Goal: Transaction & Acquisition: Purchase product/service

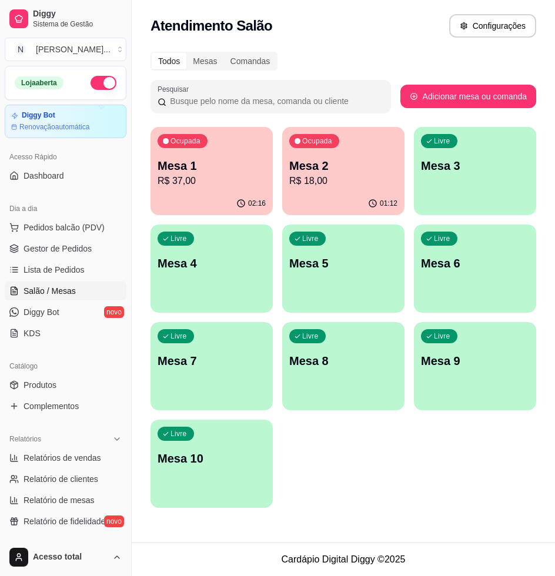
click at [46, 285] on span "Salão / Mesas" at bounding box center [50, 291] width 52 height 12
click at [48, 285] on span "Salão / Mesas" at bounding box center [50, 291] width 52 height 12
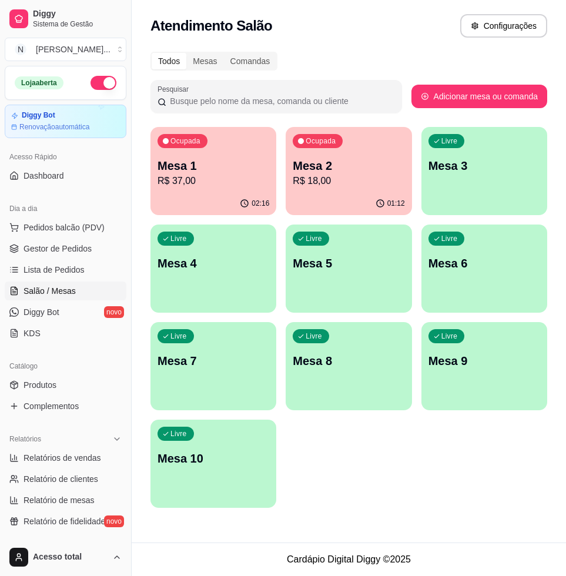
scroll to position [147, 0]
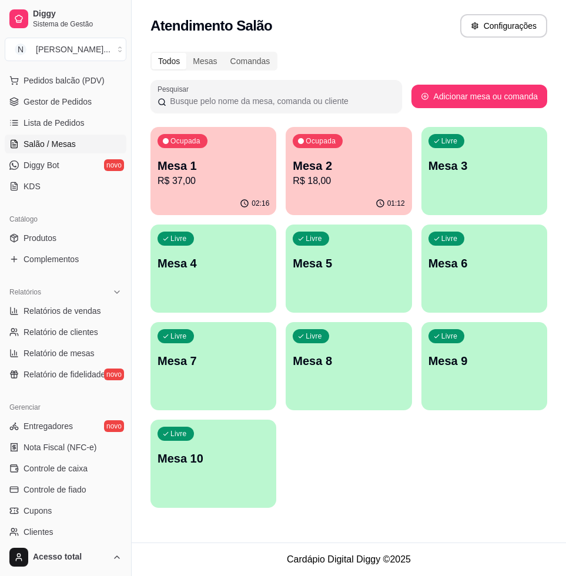
click at [467, 173] on p "Mesa 3" at bounding box center [485, 166] width 112 height 16
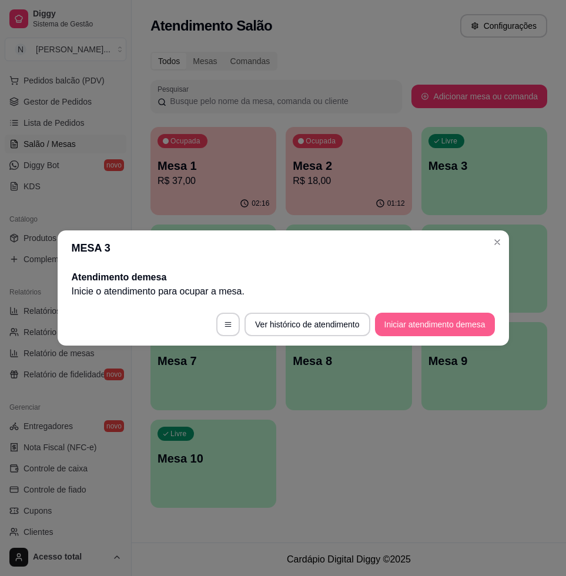
click at [459, 326] on button "Iniciar atendimento de mesa" at bounding box center [435, 325] width 120 height 24
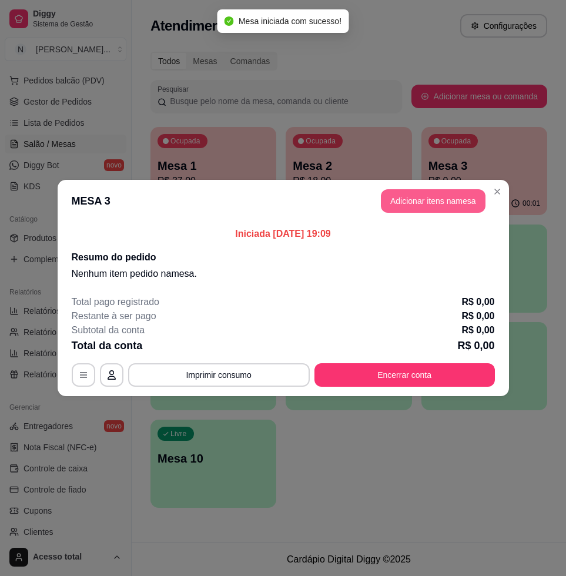
click at [458, 199] on button "Adicionar itens na mesa" at bounding box center [433, 201] width 105 height 24
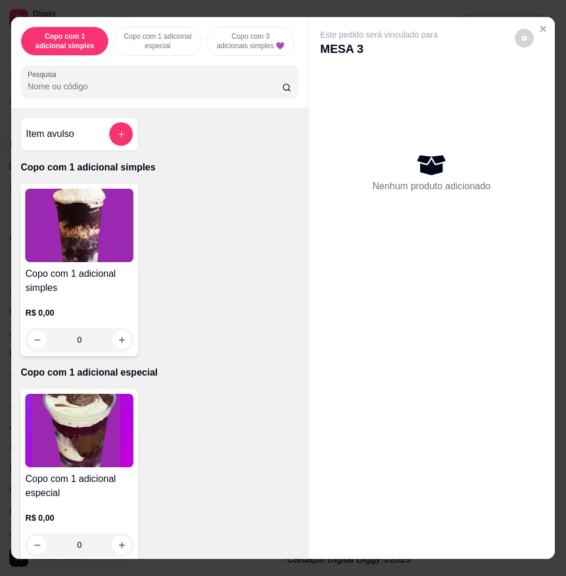
click at [216, 92] on input "Pesquisa" at bounding box center [155, 87] width 255 height 12
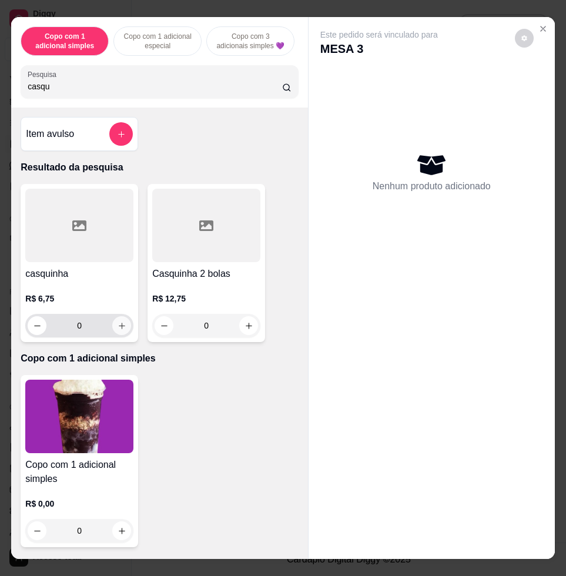
type input "casqu"
click at [118, 330] on icon "increase-product-quantity" at bounding box center [122, 326] width 9 height 9
type input "1"
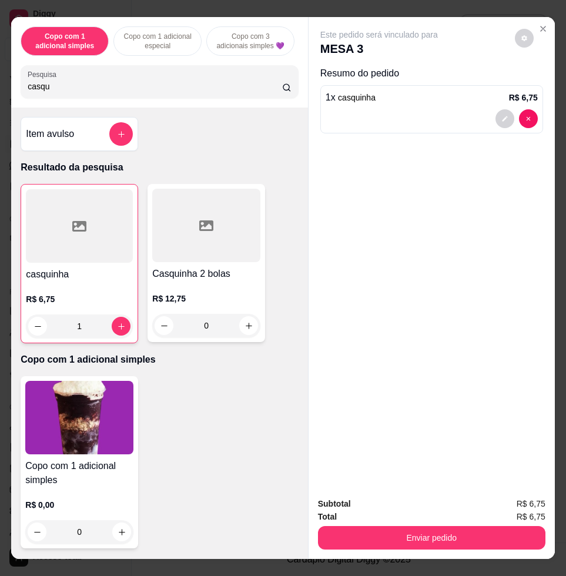
click at [401, 526] on button "Enviar pedido" at bounding box center [432, 538] width 228 height 24
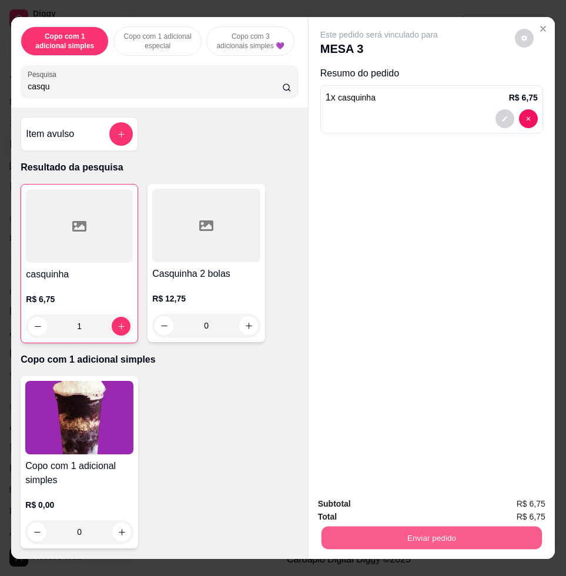
click at [401, 527] on button "Enviar pedido" at bounding box center [432, 537] width 220 height 23
click at [444, 526] on button "Enviar pedido" at bounding box center [432, 537] width 220 height 23
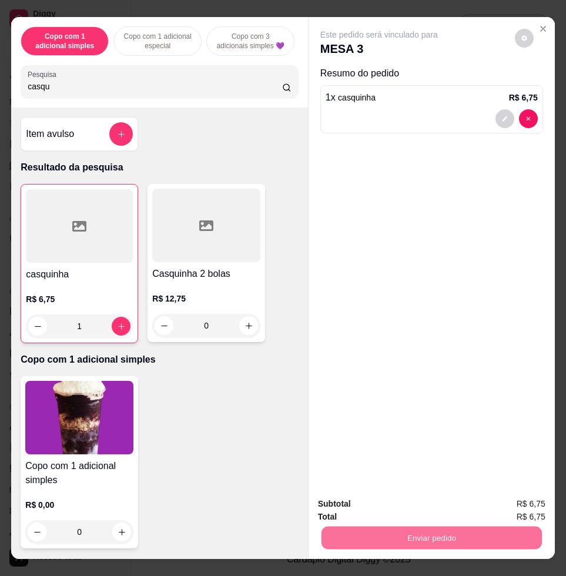
click at [520, 506] on button "Enviar pedido" at bounding box center [514, 503] width 65 height 22
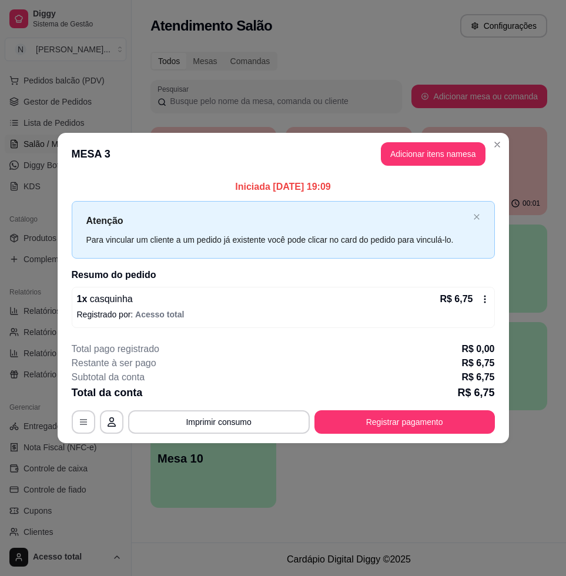
click at [238, 314] on p "Registrado por: Acesso total" at bounding box center [283, 315] width 413 height 12
click at [240, 338] on p "Deseja a cancelar o item casquinha ? Essa ação é irreversível e caso queira adi…" at bounding box center [283, 333] width 362 height 28
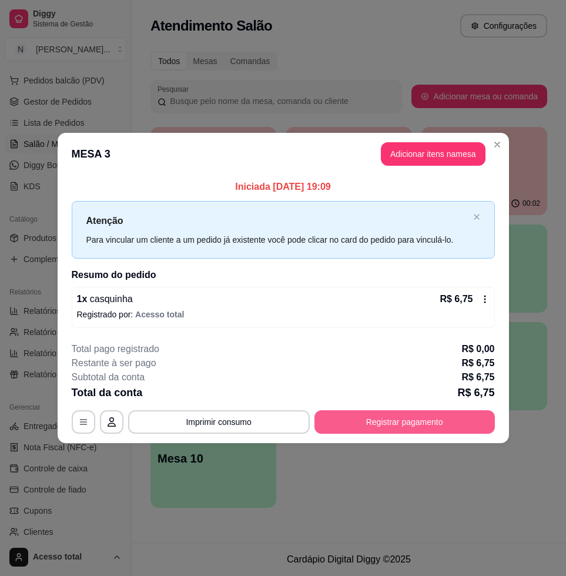
click at [423, 422] on button "Registrar pagamento" at bounding box center [405, 422] width 181 height 24
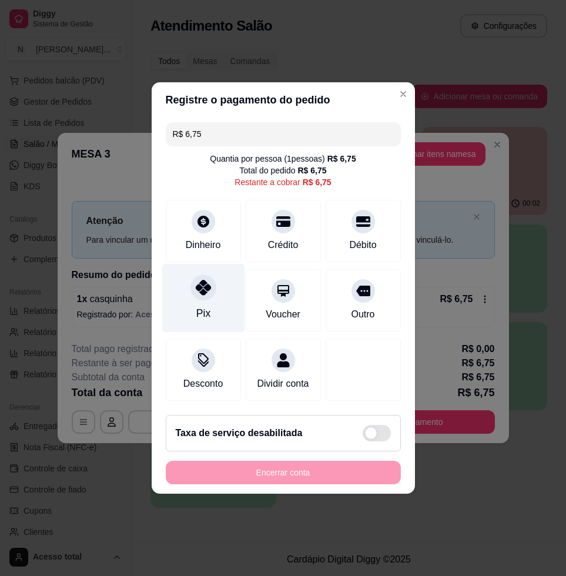
click at [192, 289] on div at bounding box center [204, 288] width 26 height 26
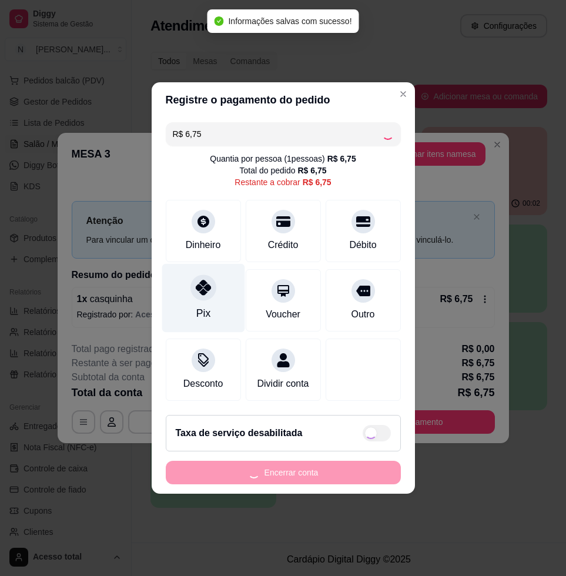
type input "R$ 0,00"
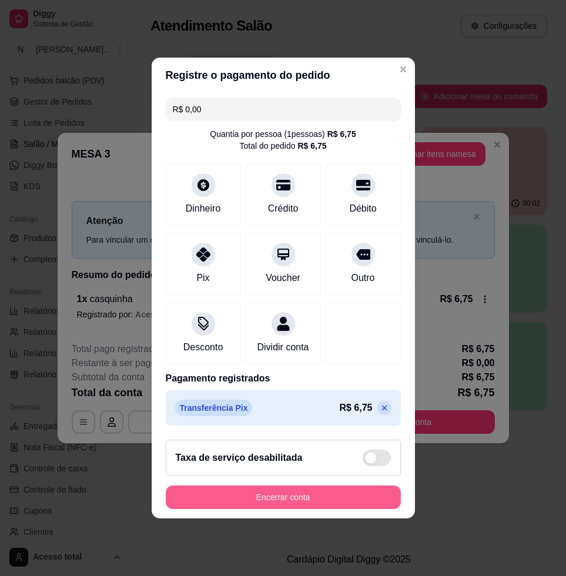
click at [281, 505] on button "Encerrar conta" at bounding box center [283, 498] width 235 height 24
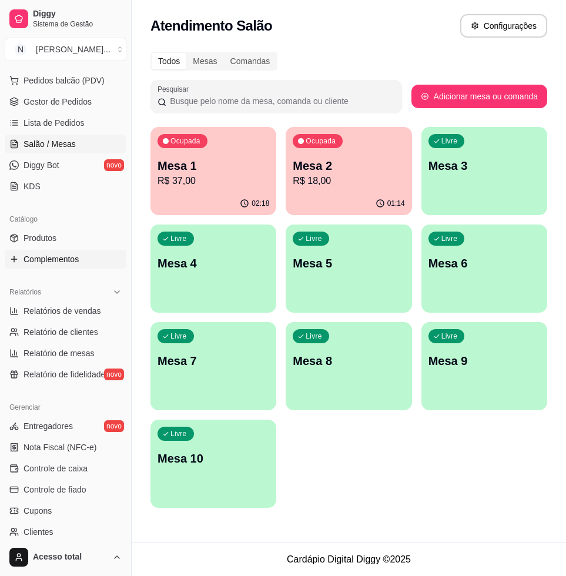
scroll to position [0, 0]
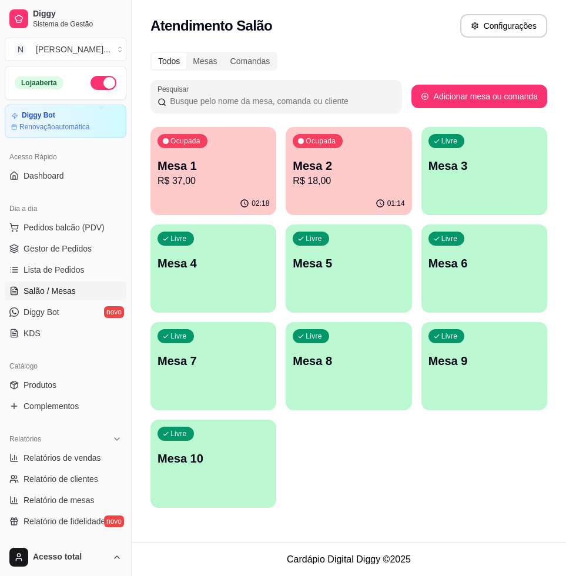
click at [219, 177] on p "R$ 37,00" at bounding box center [214, 181] width 112 height 14
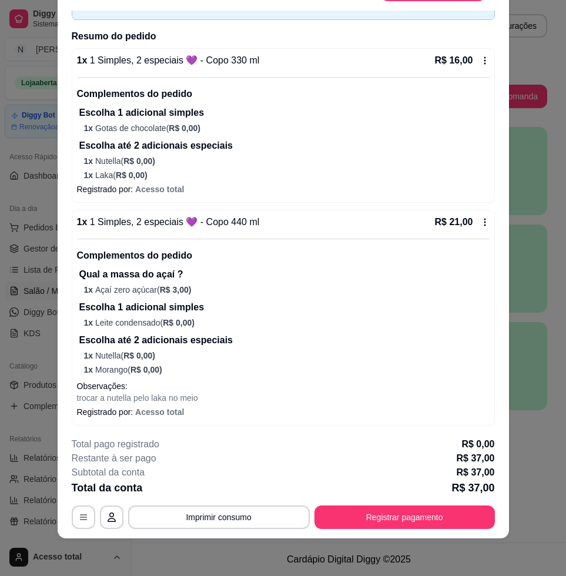
scroll to position [76, 0]
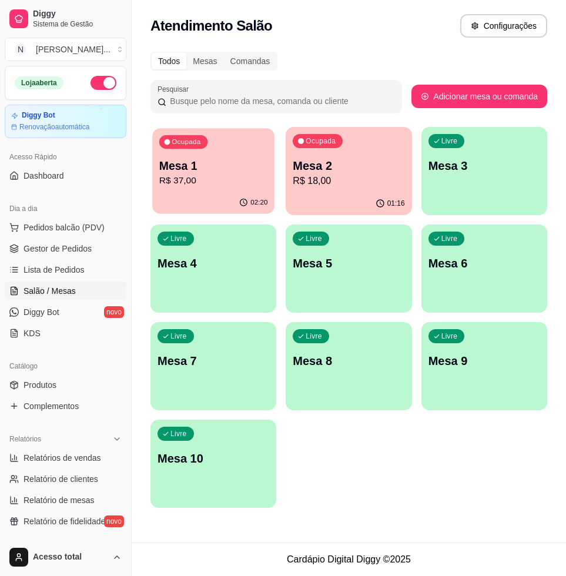
click at [222, 191] on div "Ocupada Mesa 1 R$ 37,00" at bounding box center [213, 160] width 122 height 64
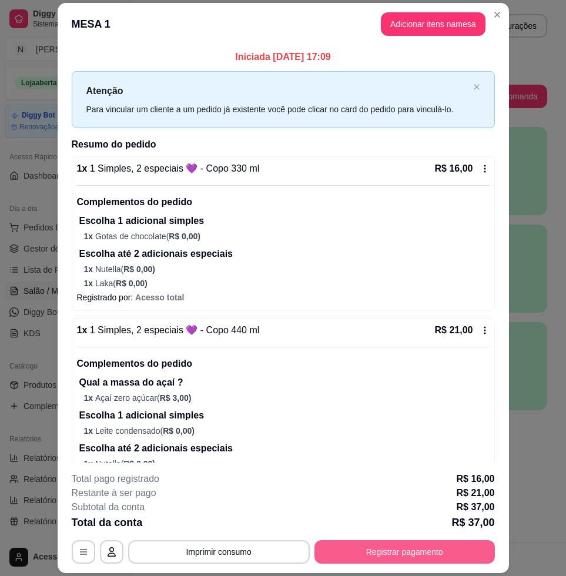
click at [366, 541] on button "Registrar pagamento" at bounding box center [405, 552] width 181 height 24
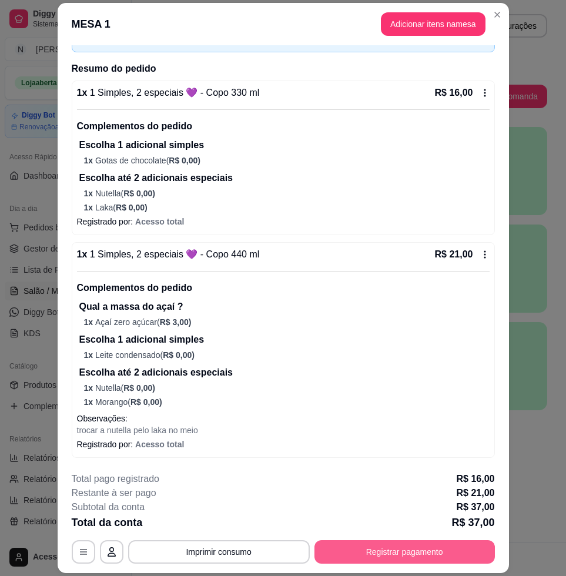
click at [418, 561] on button "Registrar pagamento" at bounding box center [405, 552] width 181 height 24
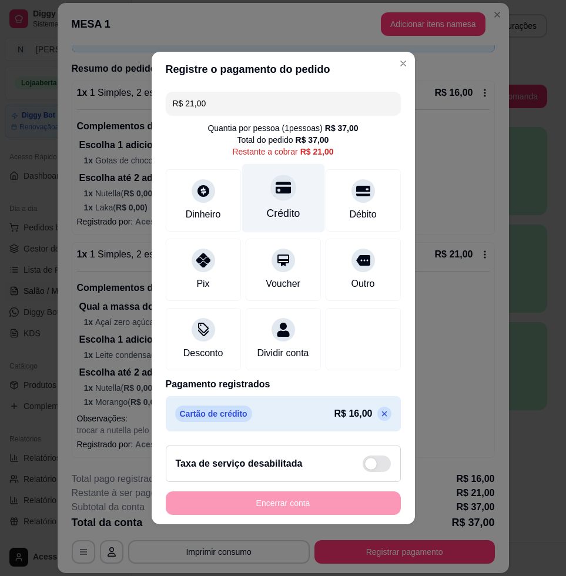
click at [276, 191] on div at bounding box center [283, 188] width 26 height 26
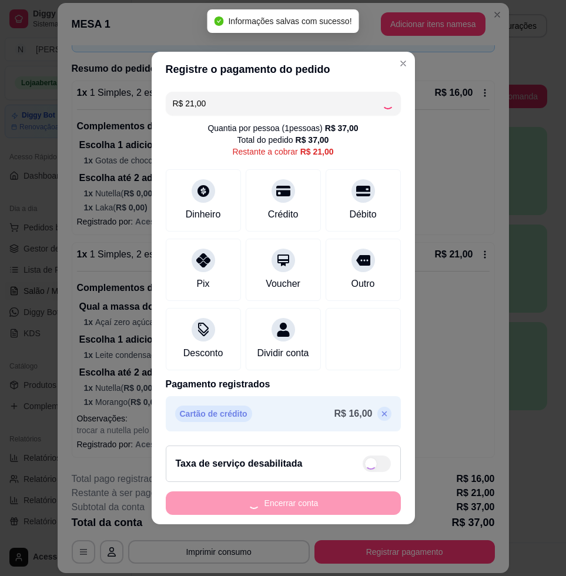
type input "R$ 0,00"
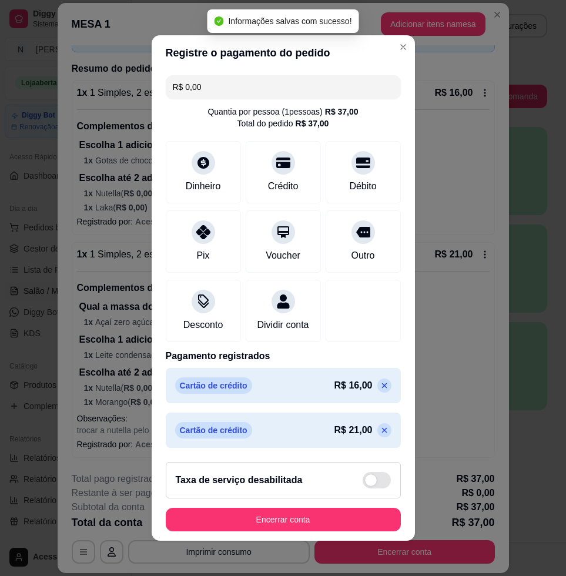
scroll to position [9, 0]
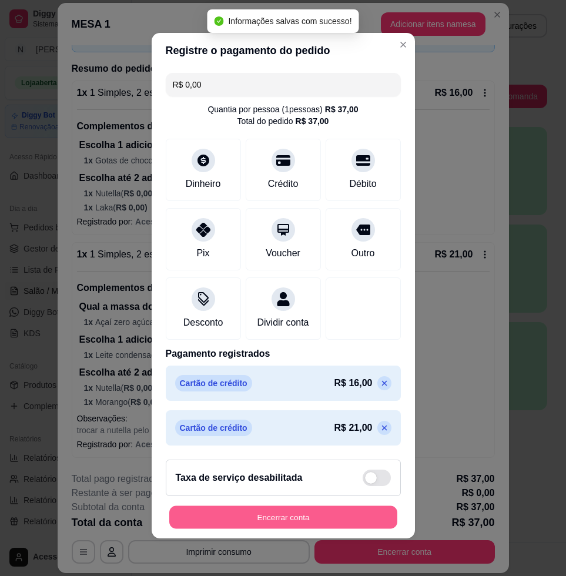
click at [295, 525] on button "Encerrar conta" at bounding box center [283, 517] width 228 height 23
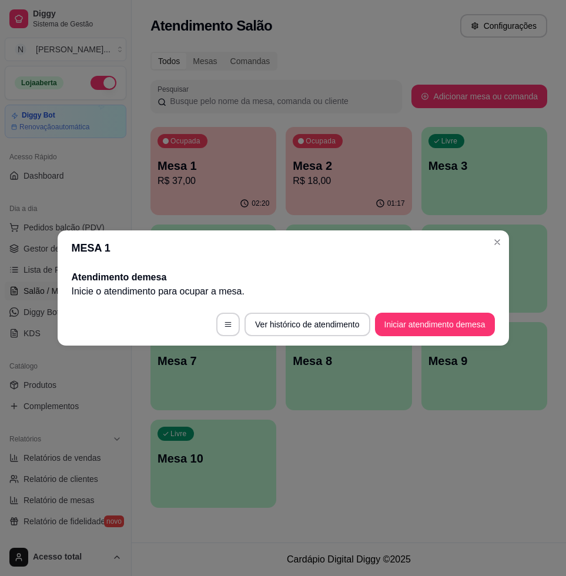
scroll to position [0, 0]
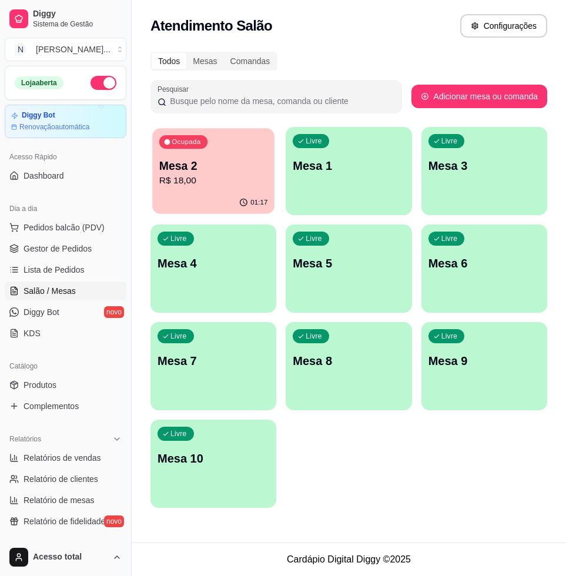
click at [228, 183] on p "R$ 18,00" at bounding box center [213, 181] width 109 height 14
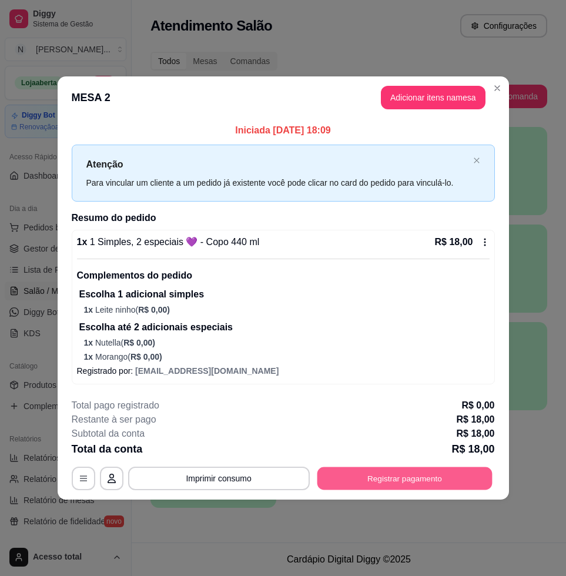
click at [402, 477] on button "Registrar pagamento" at bounding box center [404, 478] width 175 height 23
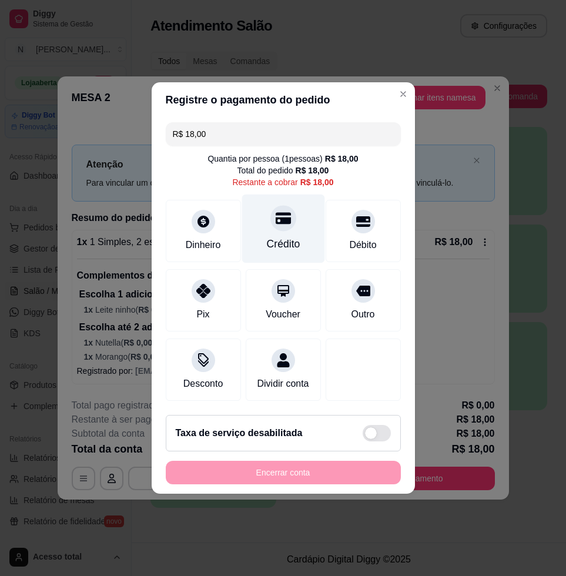
click at [270, 221] on div at bounding box center [283, 218] width 26 height 26
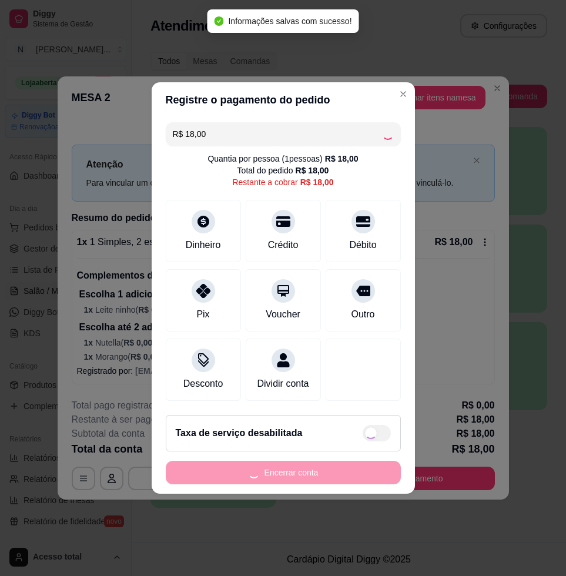
type input "R$ 0,00"
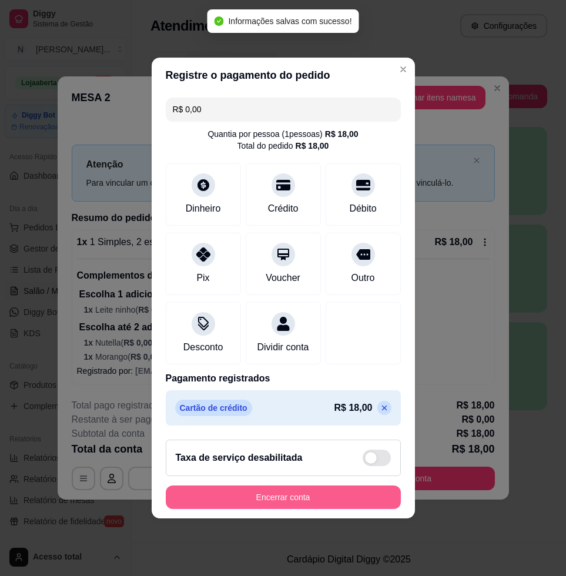
click at [284, 502] on button "Encerrar conta" at bounding box center [283, 498] width 235 height 24
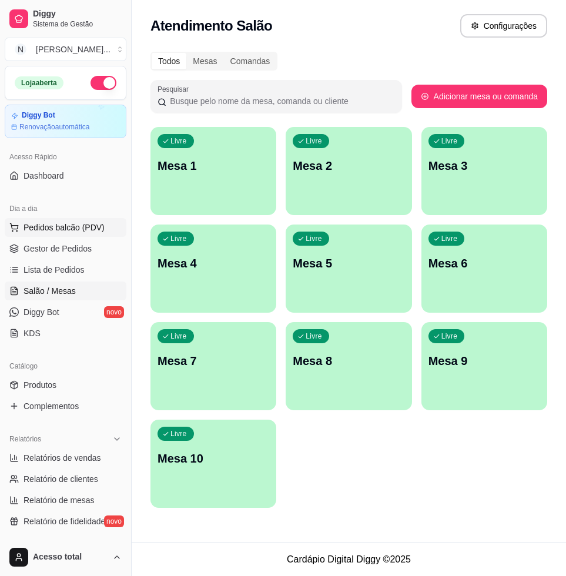
click at [58, 229] on span "Pedidos balcão (PDV)" at bounding box center [64, 228] width 81 height 12
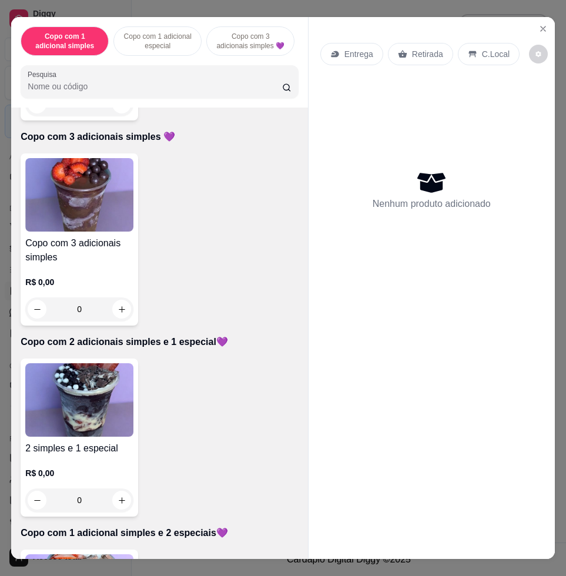
scroll to position [514, 0]
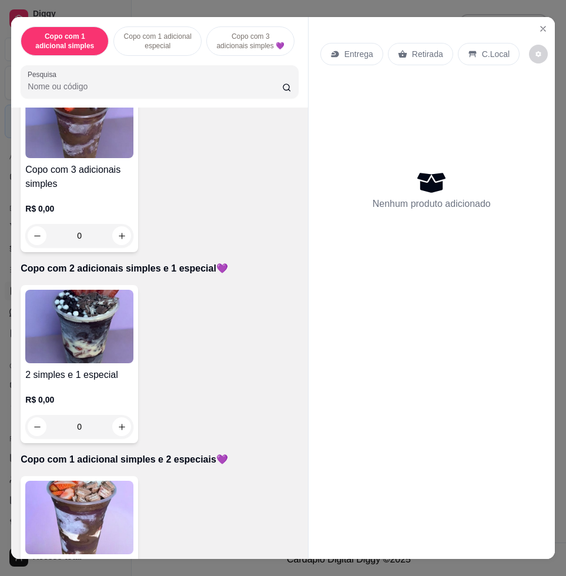
click at [97, 513] on img at bounding box center [79, 517] width 108 height 73
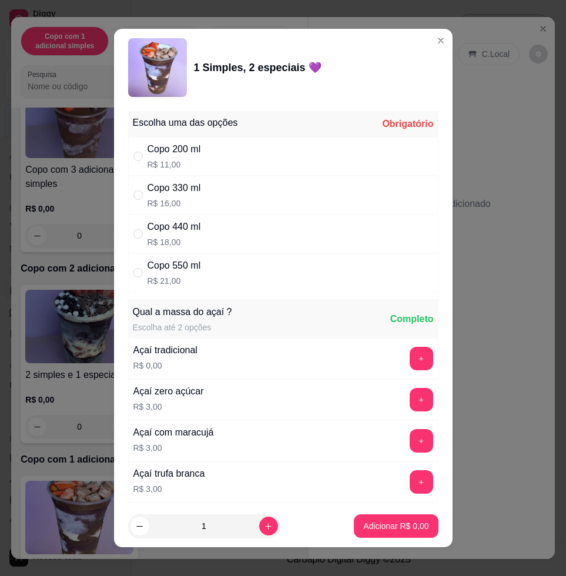
click at [160, 279] on p "R$ 21,00" at bounding box center [175, 281] width 54 height 12
radio input "true"
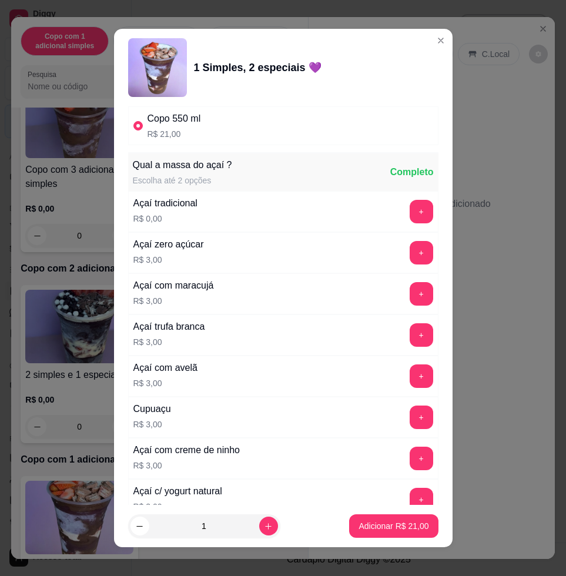
scroll to position [220, 0]
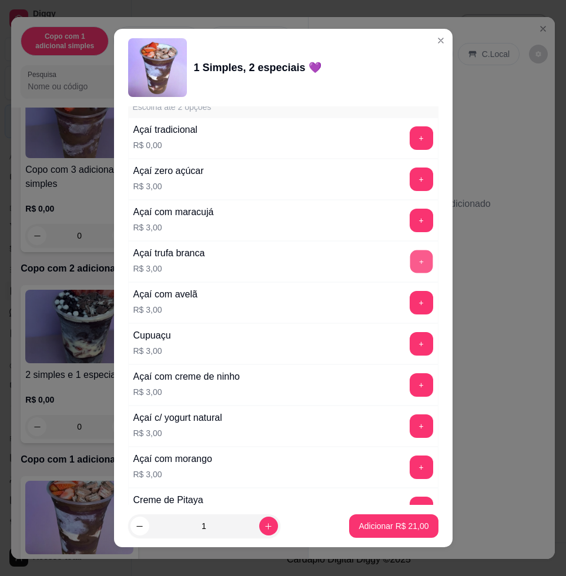
click at [410, 256] on button "+" at bounding box center [421, 261] width 23 height 23
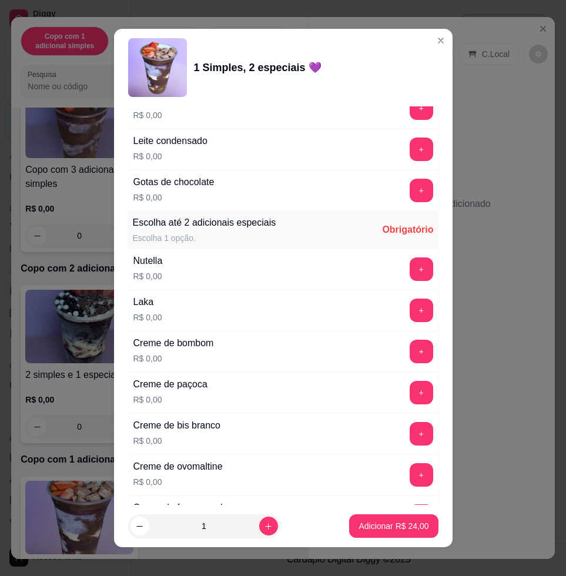
scroll to position [1176, 0]
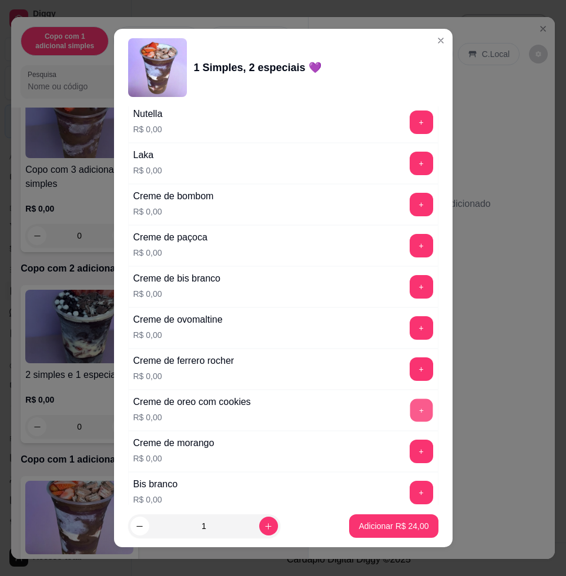
click at [410, 411] on button "+" at bounding box center [421, 410] width 23 height 23
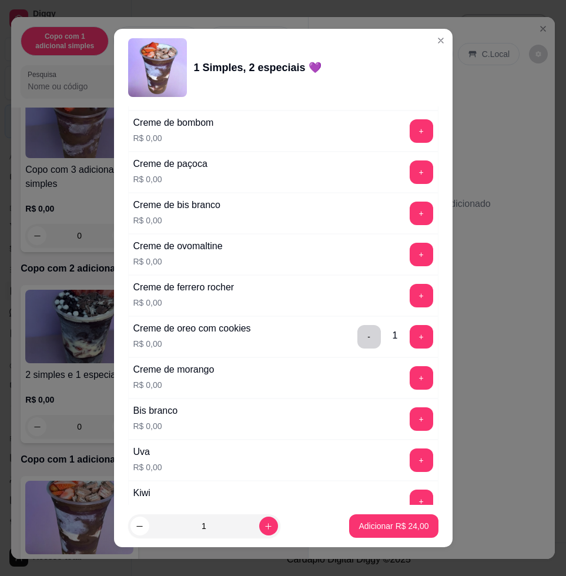
scroll to position [1102, 0]
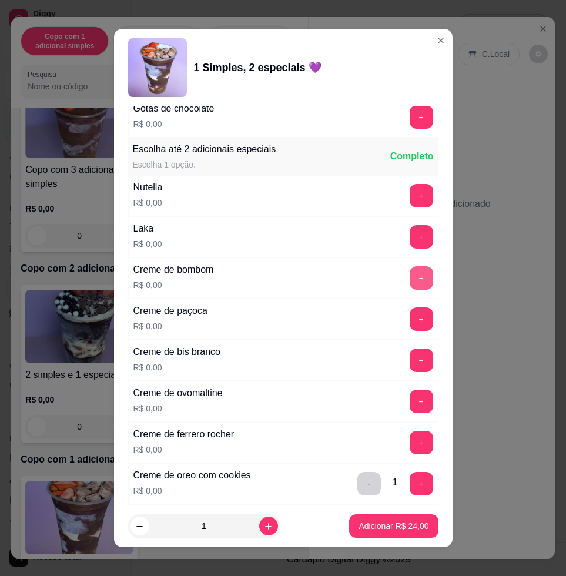
click at [410, 285] on button "+" at bounding box center [422, 278] width 24 height 24
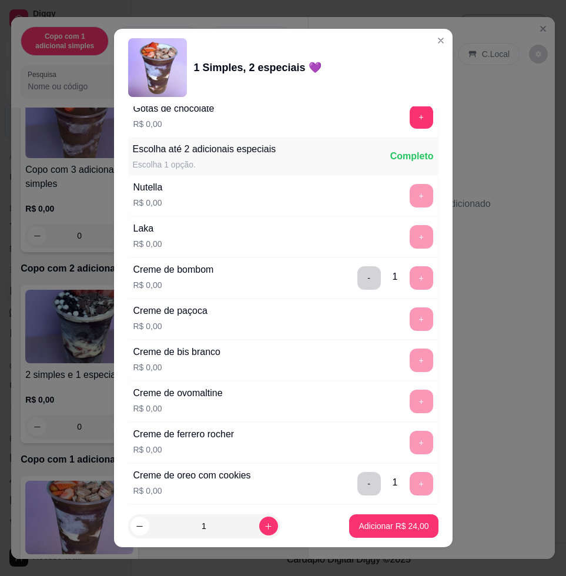
click at [406, 525] on p "Adicionar R$ 24,00" at bounding box center [394, 526] width 70 height 12
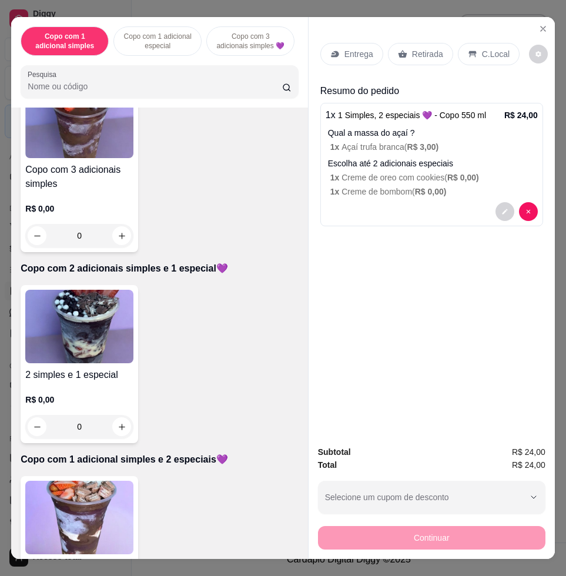
click at [353, 48] on p "Entrega" at bounding box center [359, 54] width 29 height 12
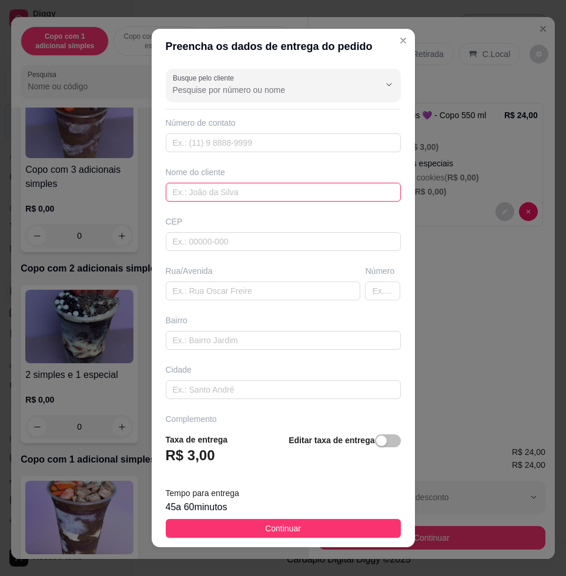
click at [310, 199] on input "text" at bounding box center [283, 192] width 235 height 19
type input "[PERSON_NAME]"
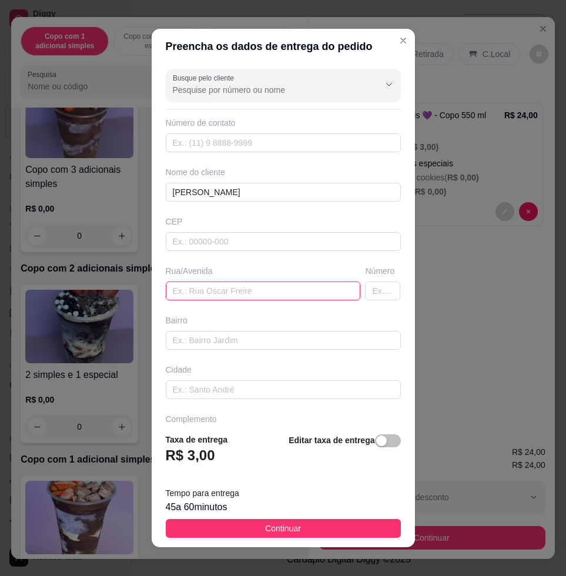
click at [229, 294] on input "text" at bounding box center [263, 291] width 195 height 19
type input "Padre Claro"
click at [365, 295] on input "text" at bounding box center [382, 291] width 35 height 19
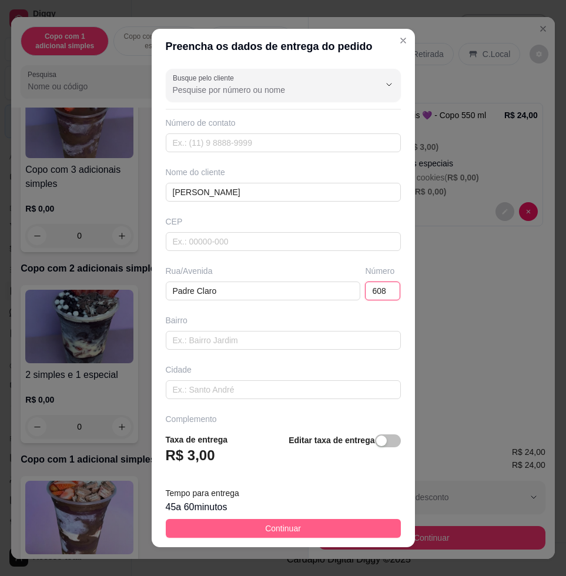
type input "608"
click at [303, 522] on button "Continuar" at bounding box center [283, 528] width 235 height 19
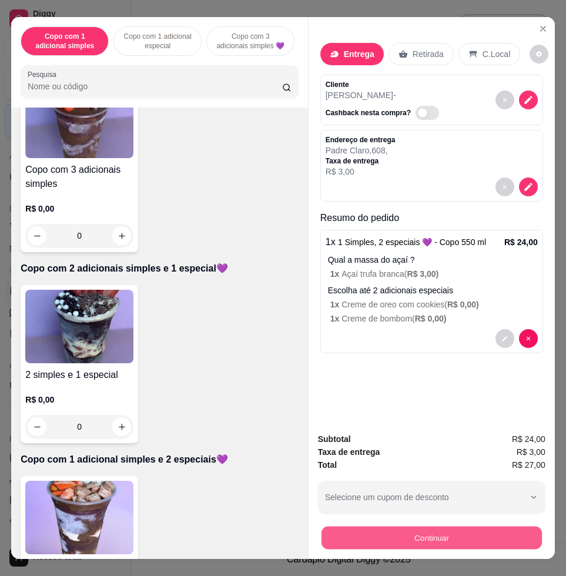
click at [400, 535] on button "Continuar" at bounding box center [432, 537] width 220 height 23
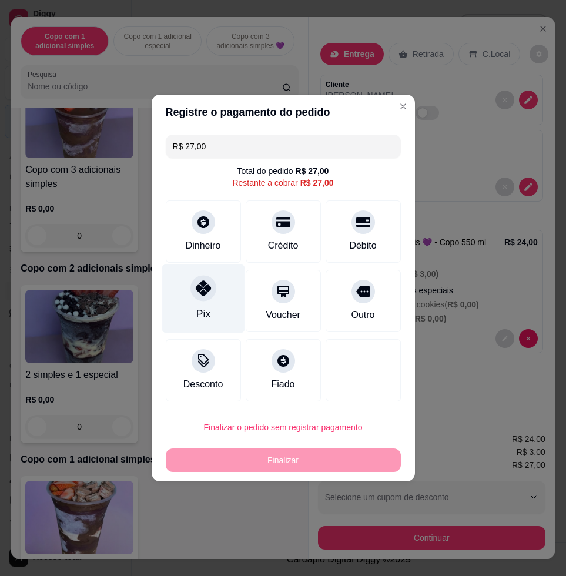
click at [195, 285] on icon at bounding box center [202, 287] width 15 height 15
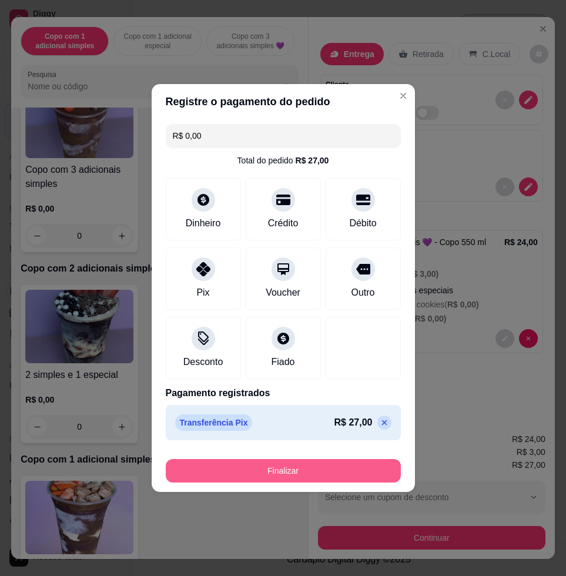
click at [290, 473] on button "Finalizar" at bounding box center [283, 471] width 235 height 24
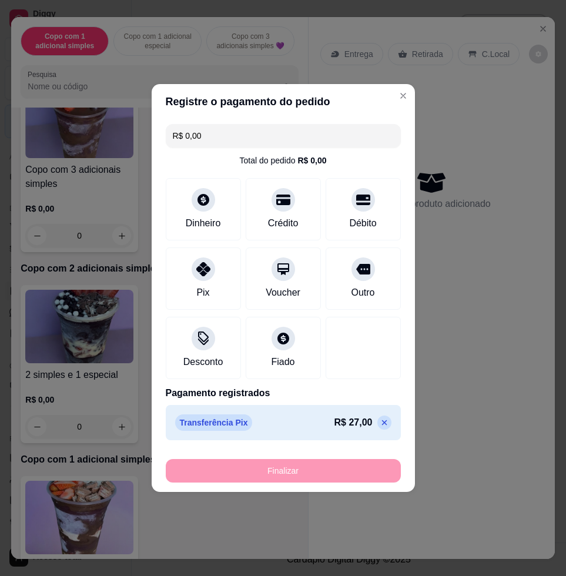
type input "-R$ 27,00"
